Goal: Find specific page/section: Find specific page/section

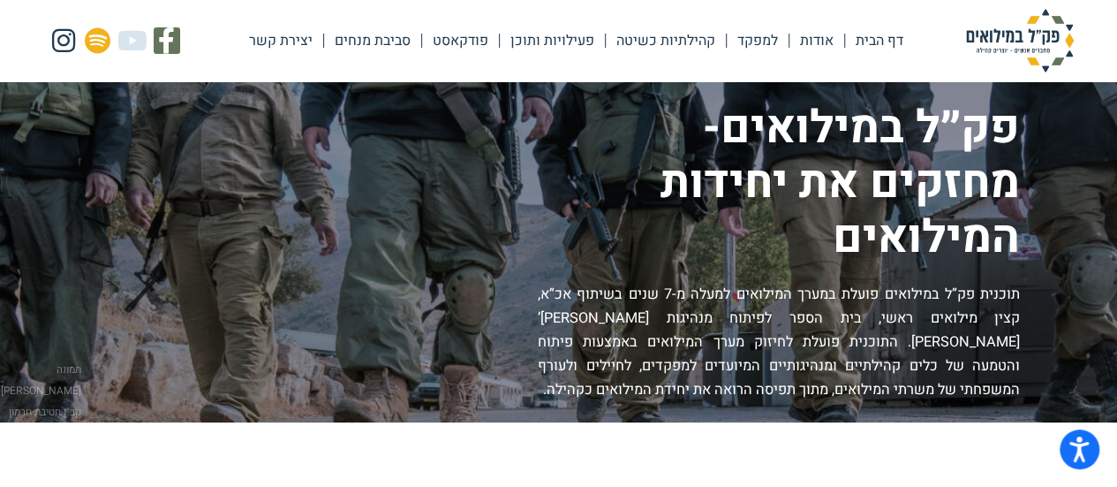
click at [377, 34] on link "סביבת מנחים" at bounding box center [372, 40] width 97 height 41
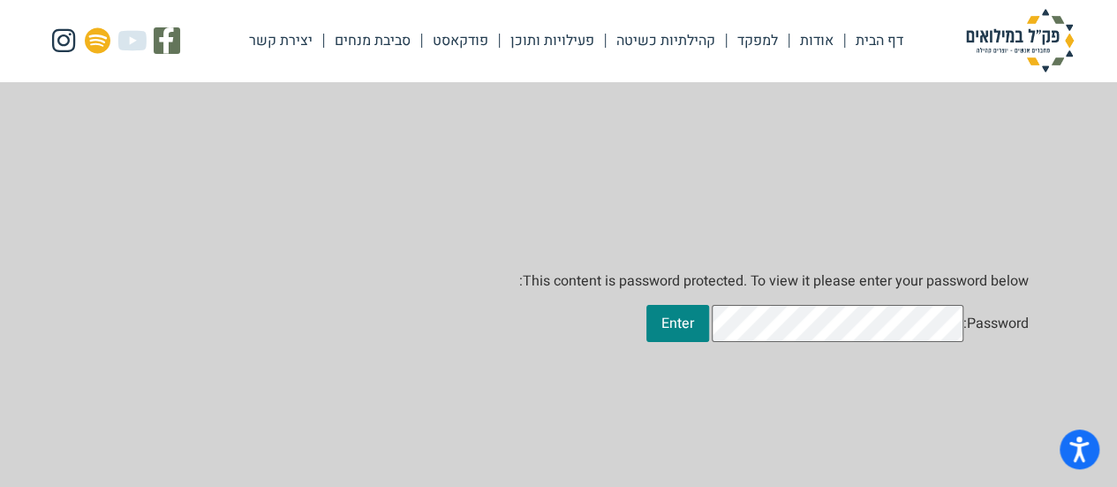
click at [564, 44] on link "פעילויות ותוכן" at bounding box center [552, 40] width 105 height 41
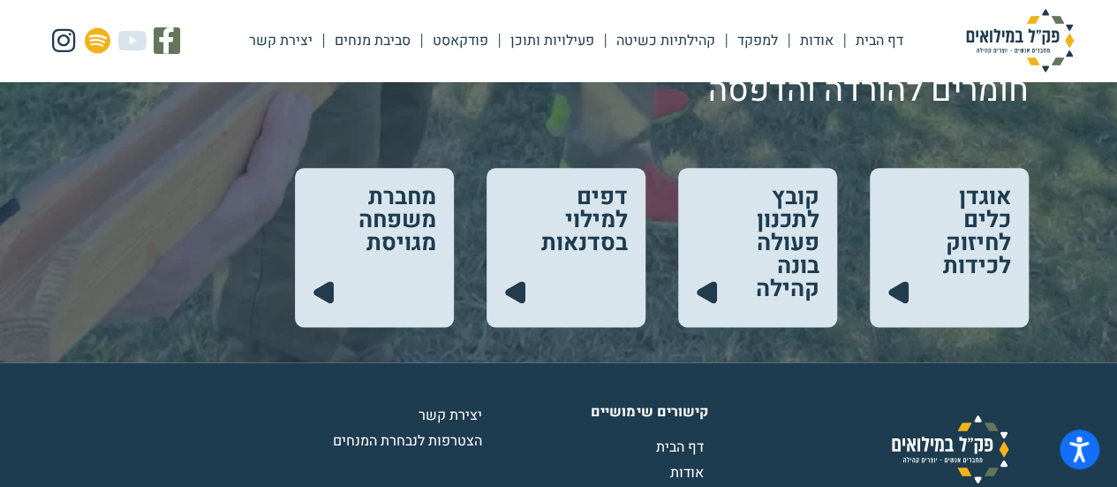
scroll to position [1009, 0]
